Goal: Find specific page/section: Find specific page/section

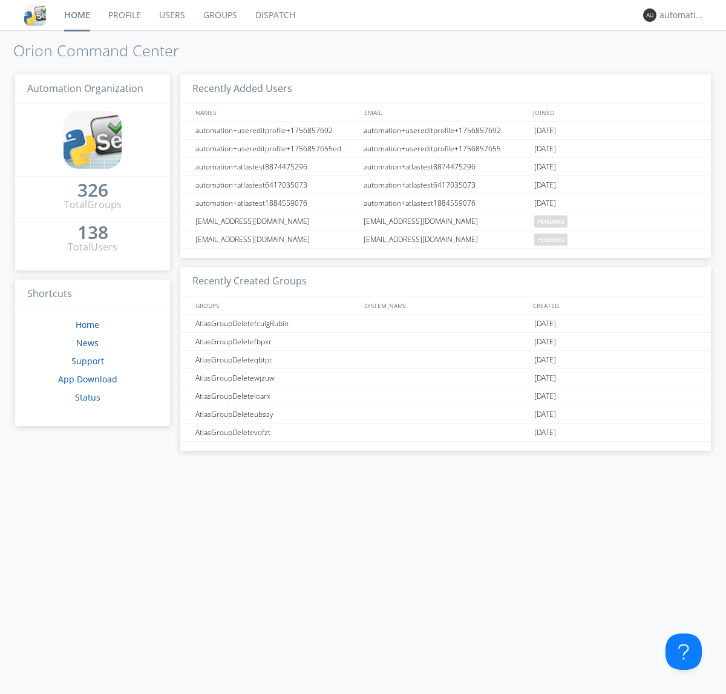
click at [274, 15] on link "Dispatch" at bounding box center [275, 15] width 58 height 30
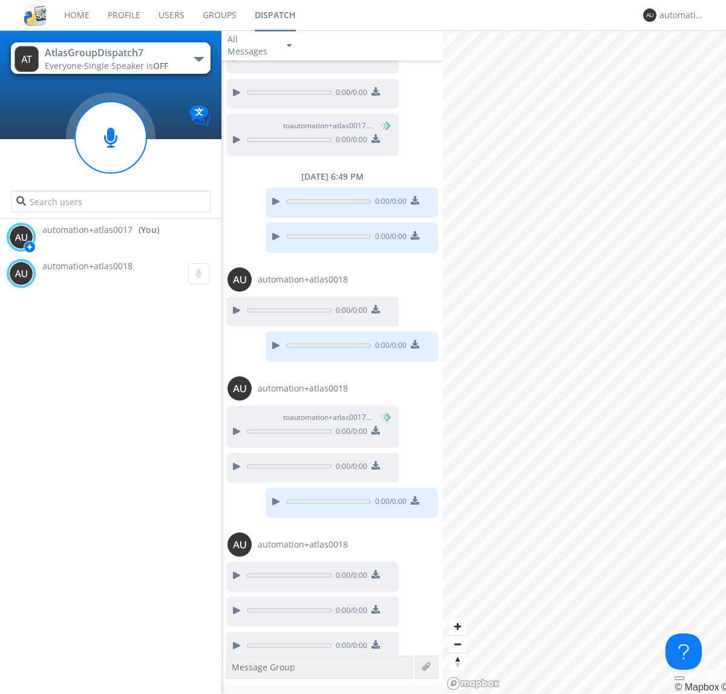
scroll to position [499, 0]
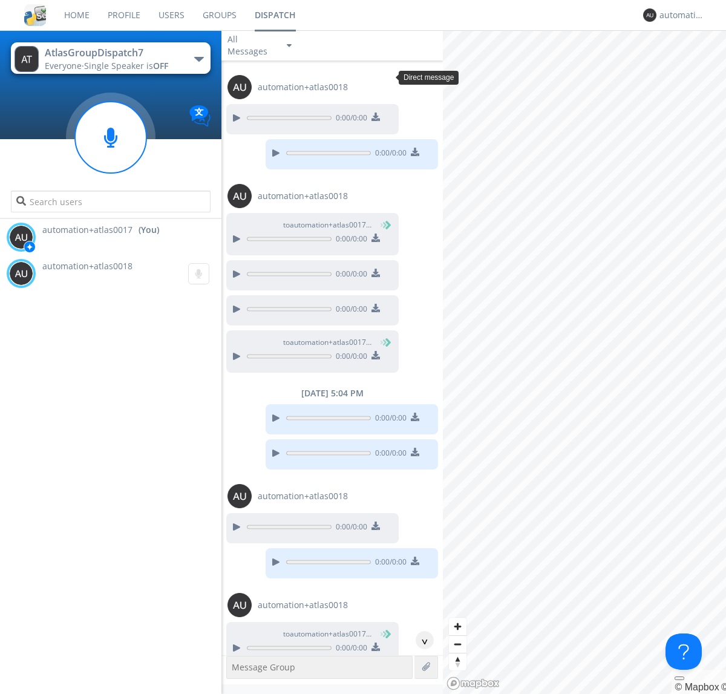
scroll to position [357, 0]
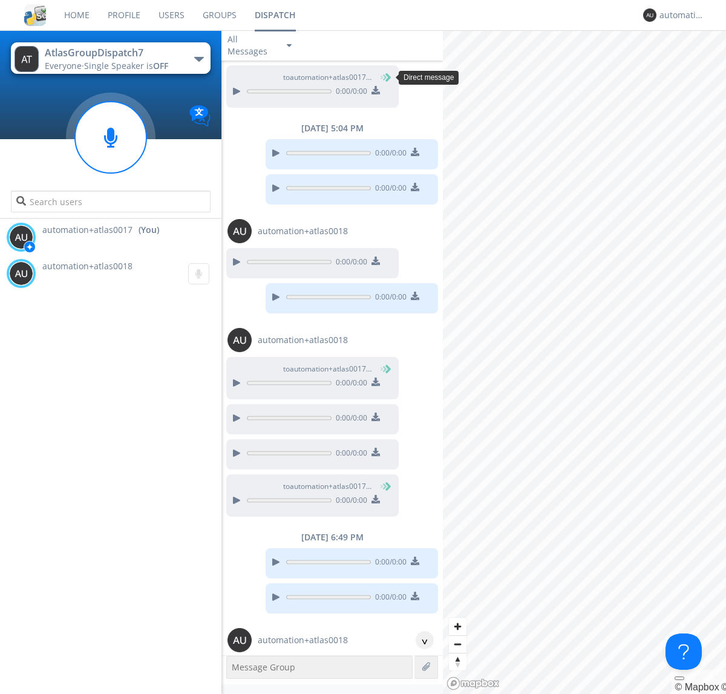
click at [420, 640] on div "^" at bounding box center [425, 640] width 18 height 18
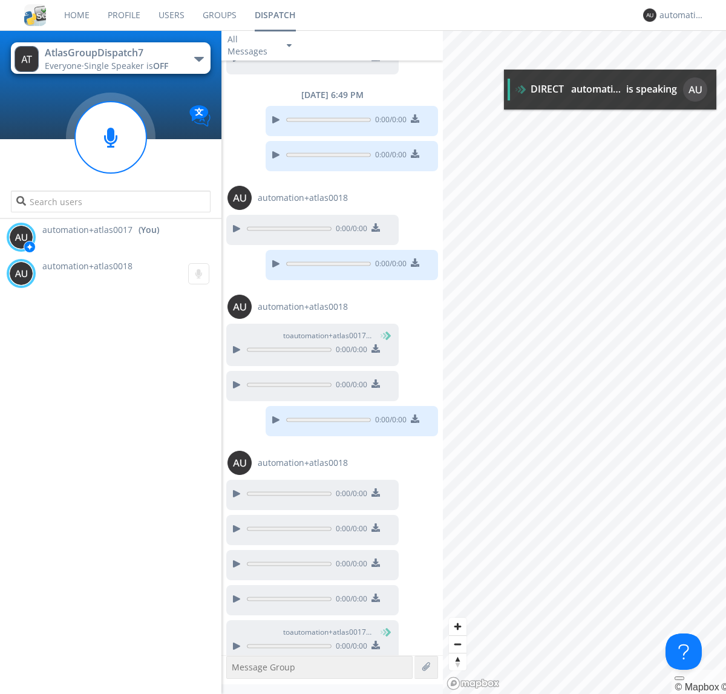
scroll to position [811, 0]
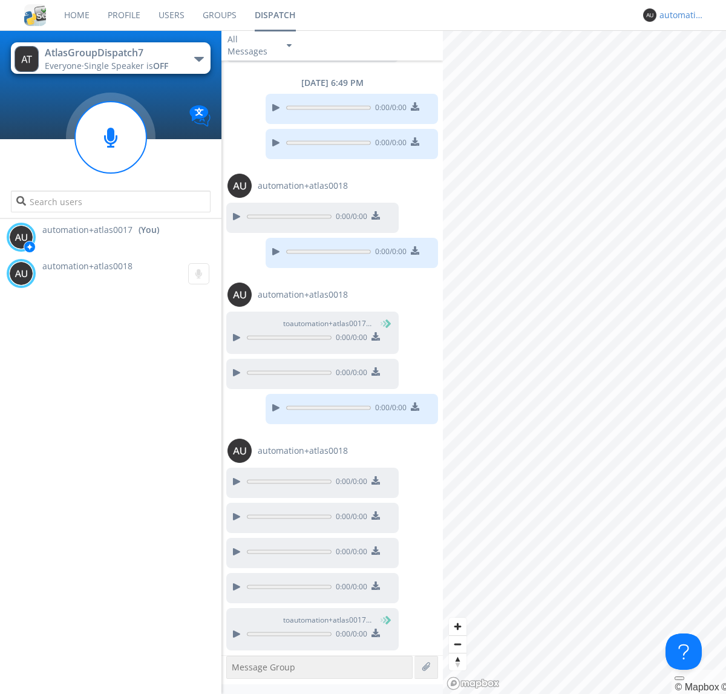
click at [679, 15] on div "automation+atlas0017" at bounding box center [682, 15] width 45 height 12
